Goal: Information Seeking & Learning: Learn about a topic

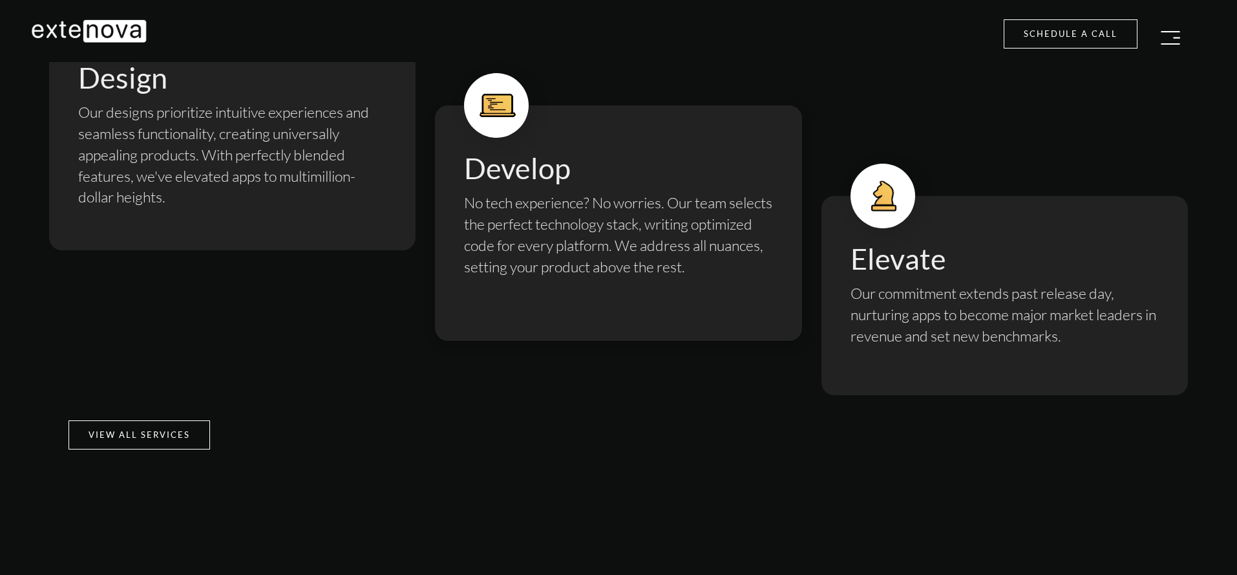
scroll to position [2355, 0]
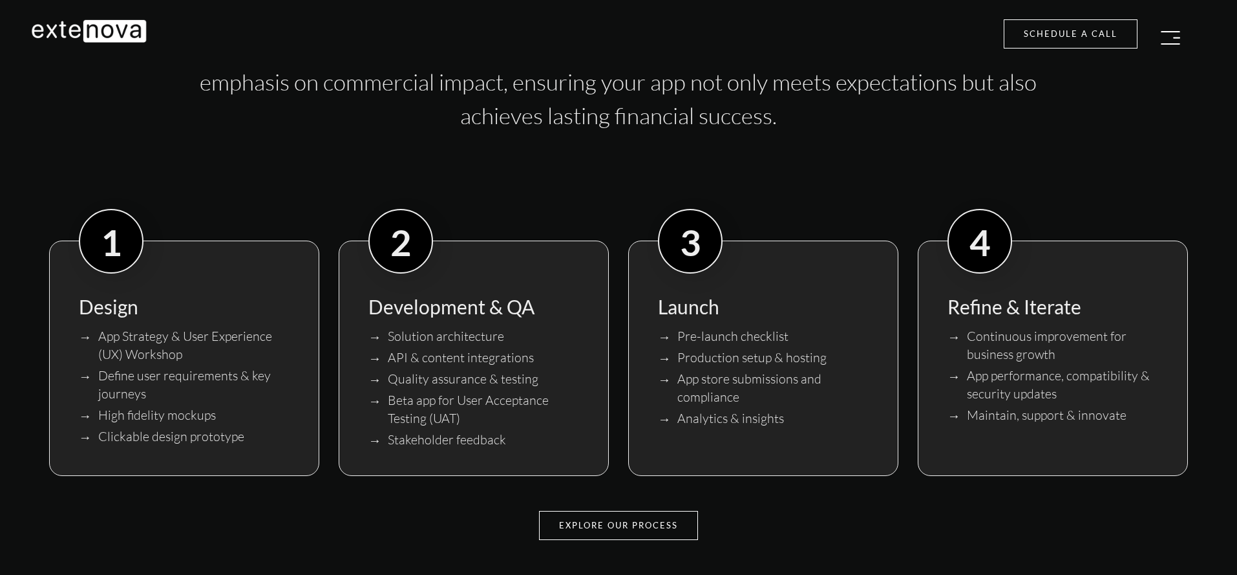
click at [1164, 37] on img "button" at bounding box center [1170, 38] width 19 height 14
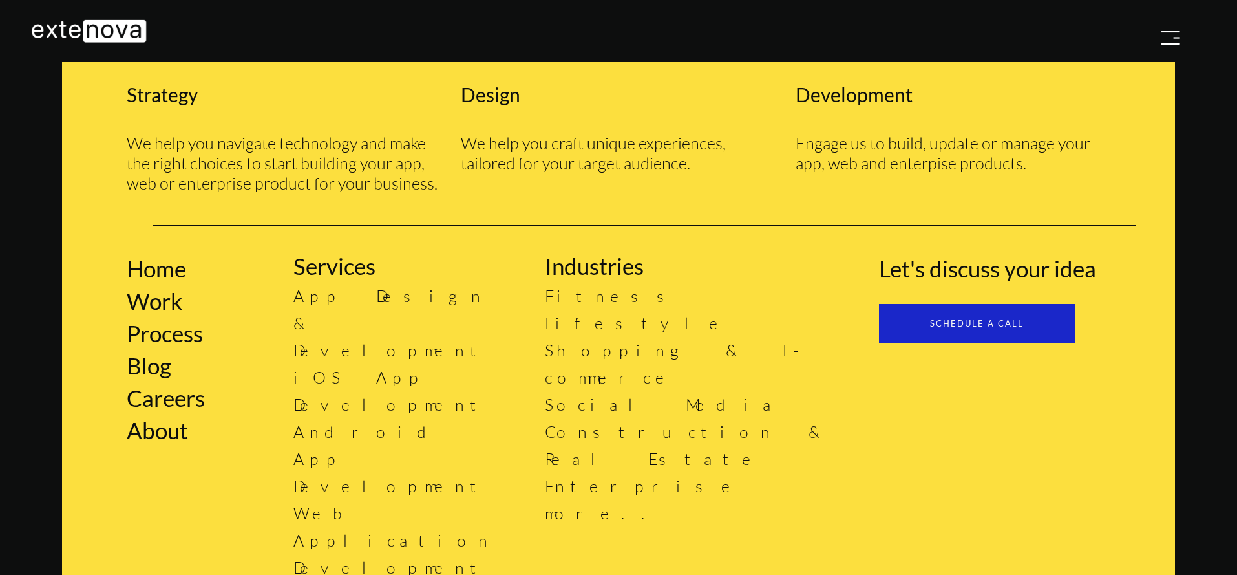
scroll to position [0, 0]
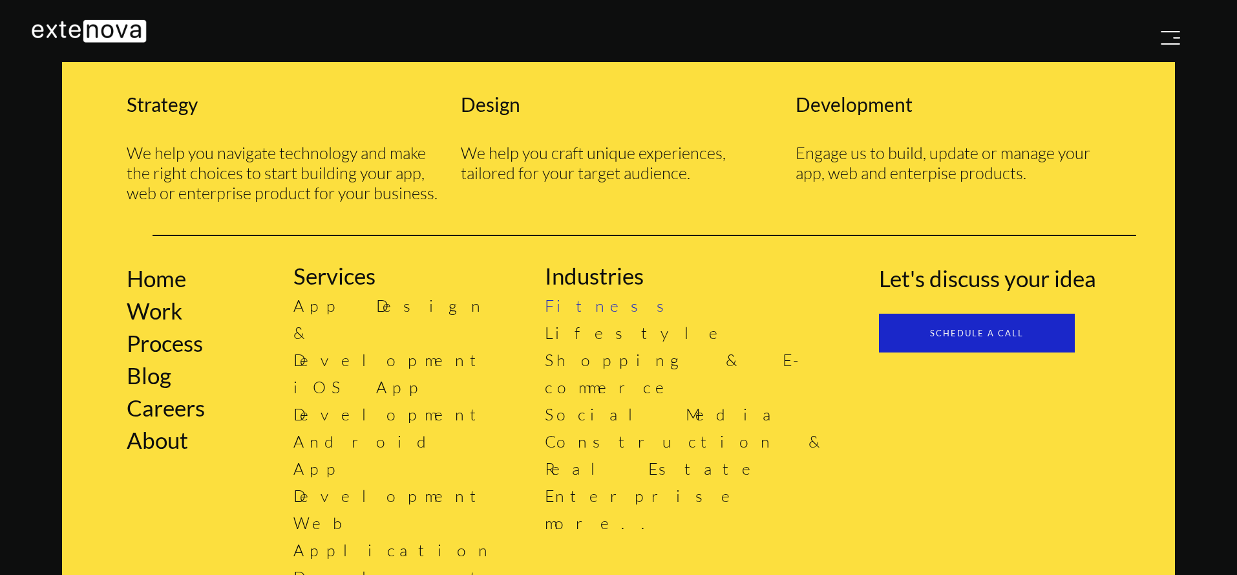
click at [560, 312] on link "Fitness" at bounding box center [614, 305] width 138 height 20
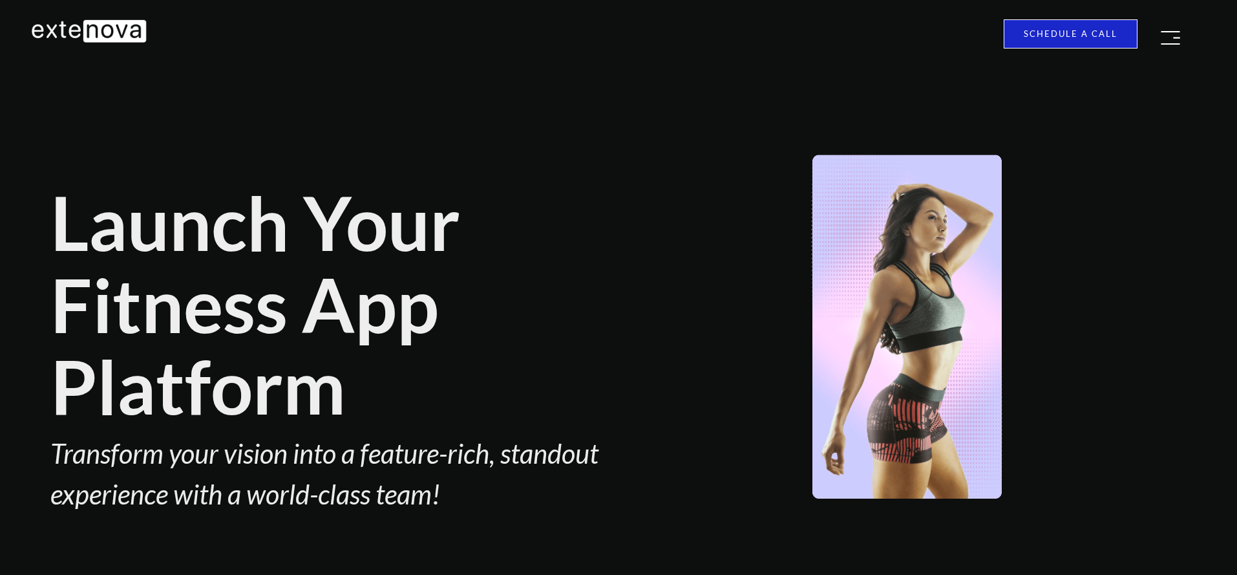
type input "[EMAIL_ADDRESS][DOMAIN_NAME]"
click at [1201, 32] on div "Services ▼ ‣ Strategy ‣ App Design & Development ‣ iOS App Development ‣ Androi…" at bounding box center [618, 37] width 1175 height 36
click at [1172, 37] on img "button" at bounding box center [1170, 38] width 19 height 14
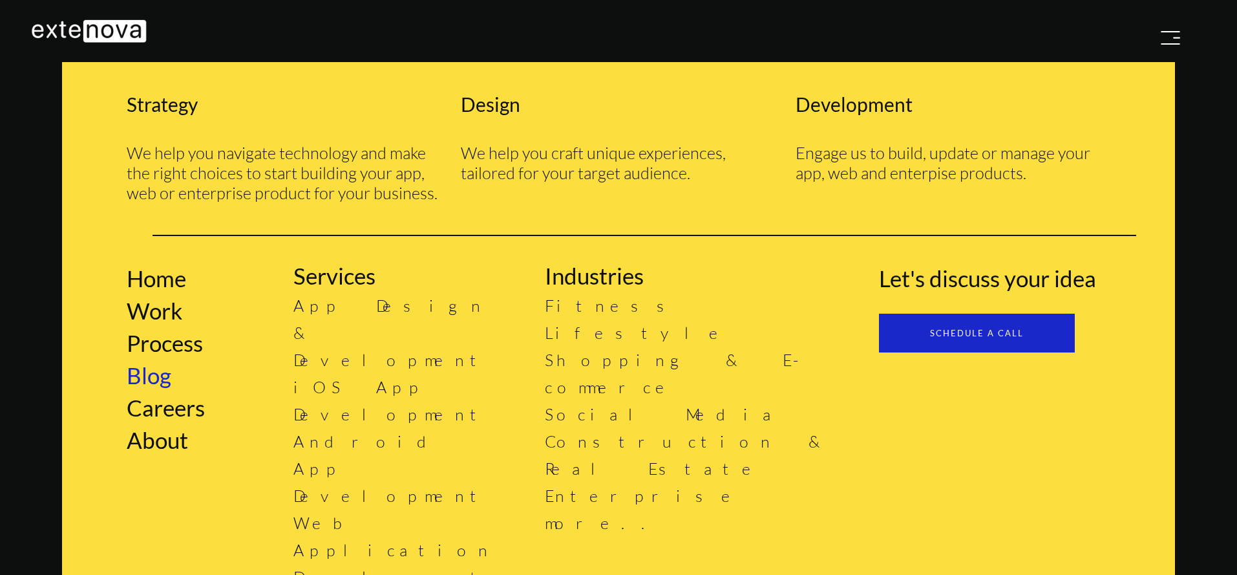
click at [156, 380] on link "Blog" at bounding box center [149, 374] width 45 height 27
click at [385, 311] on link "App Design & Development" at bounding box center [392, 332] width 196 height 74
click at [372, 377] on link "iOS App Development" at bounding box center [392, 400] width 196 height 47
click at [357, 431] on link "Android App Development" at bounding box center [392, 468] width 196 height 74
click at [339, 513] on link "Web Application Development" at bounding box center [394, 550] width 200 height 74
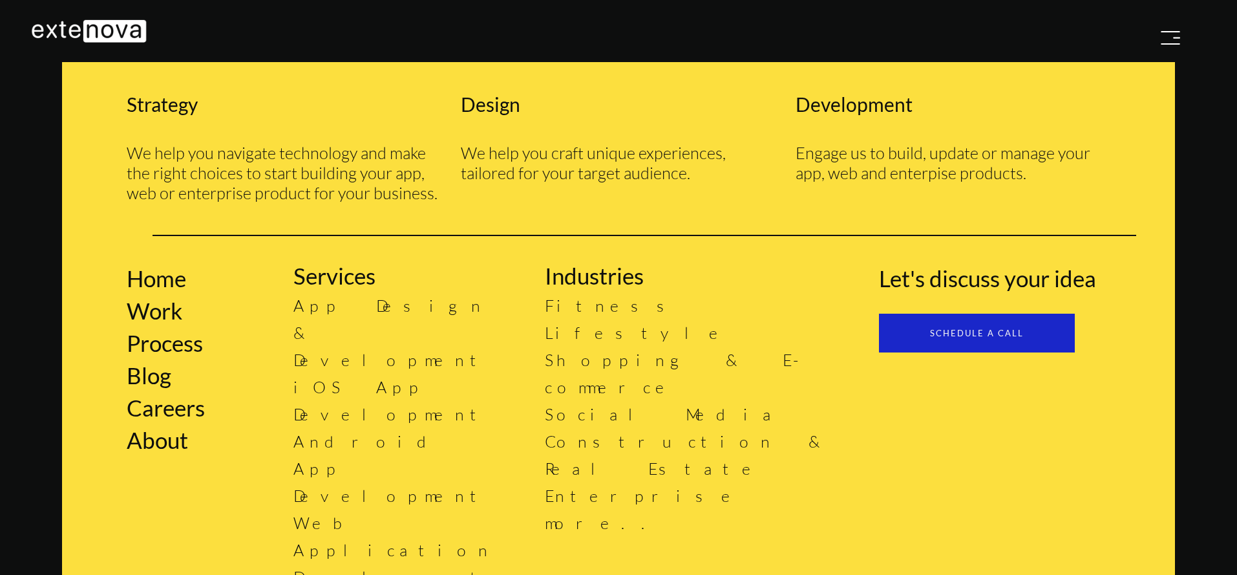
drag, startPoint x: 308, startPoint y: 411, endPoint x: 301, endPoint y: 413, distance: 7.6
